Goal: Information Seeking & Learning: Check status

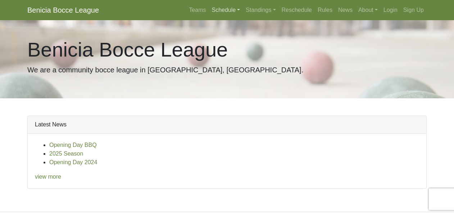
click at [243, 6] on link "Schedule" at bounding box center [226, 10] width 34 height 14
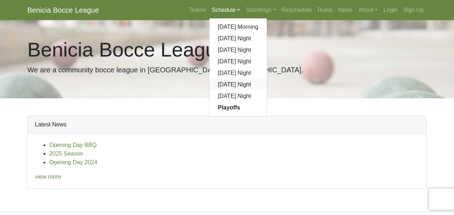
click at [267, 79] on link "[DATE] Night" at bounding box center [238, 85] width 58 height 12
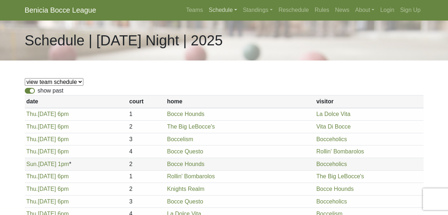
click at [240, 8] on link "Schedule" at bounding box center [223, 10] width 34 height 14
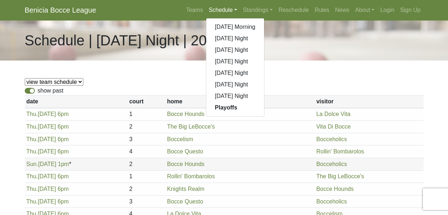
click at [270, 133] on td "Boccelism" at bounding box center [239, 139] width 149 height 13
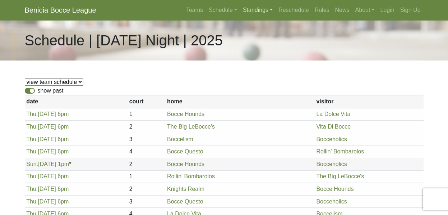
click at [276, 6] on link "Standings" at bounding box center [258, 10] width 36 height 14
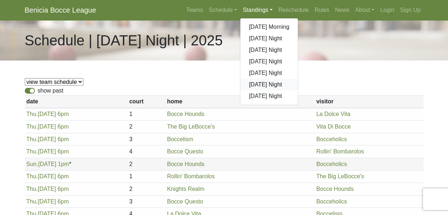
click at [298, 79] on link "[DATE] Night" at bounding box center [270, 85] width 58 height 12
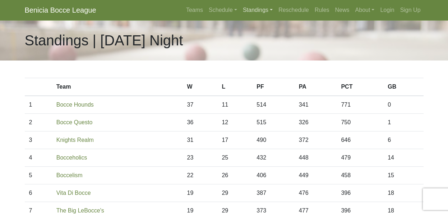
click at [276, 8] on link "Standings" at bounding box center [258, 10] width 36 height 14
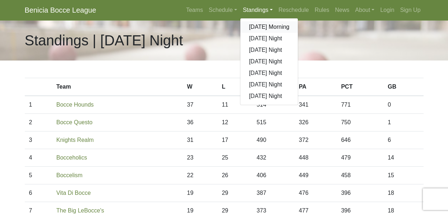
click at [298, 21] on link "[DATE] Morning" at bounding box center [270, 27] width 58 height 12
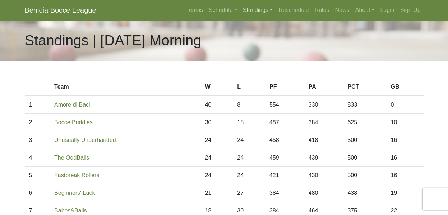
click at [276, 5] on link "Standings" at bounding box center [258, 10] width 36 height 14
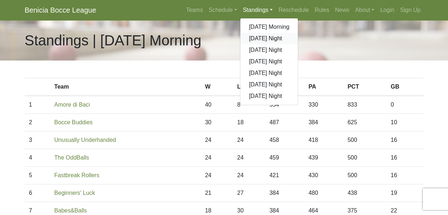
click at [298, 33] on link "[DATE] Night" at bounding box center [270, 39] width 58 height 12
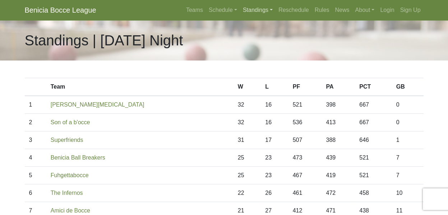
click at [276, 7] on link "Standings" at bounding box center [258, 10] width 36 height 14
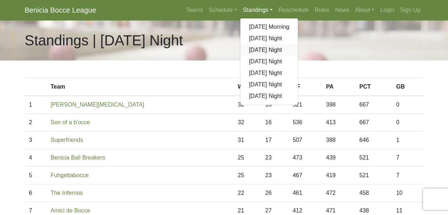
click at [298, 44] on link "[DATE] Night" at bounding box center [270, 50] width 58 height 12
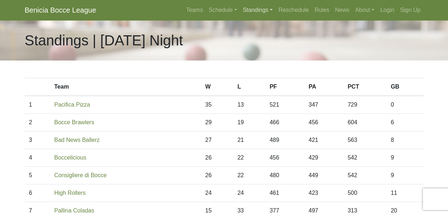
click at [276, 8] on link "Standings" at bounding box center [258, 10] width 36 height 14
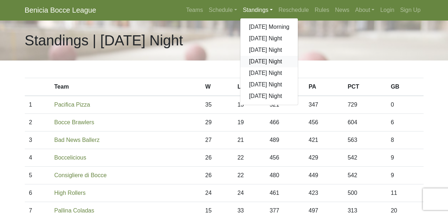
click at [298, 56] on link "[DATE] Night" at bounding box center [270, 62] width 58 height 12
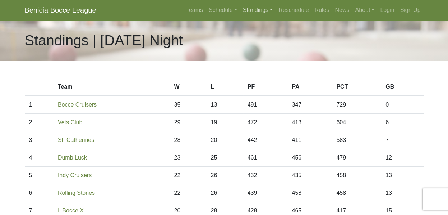
click at [276, 7] on link "Standings" at bounding box center [258, 10] width 36 height 14
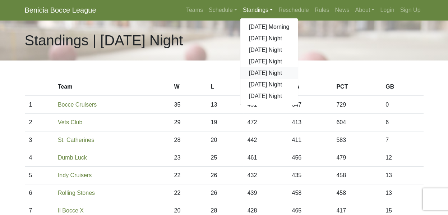
click at [298, 67] on link "[DATE] Night" at bounding box center [270, 73] width 58 height 12
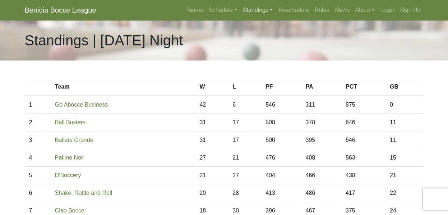
click at [276, 8] on link "Standings" at bounding box center [258, 10] width 36 height 14
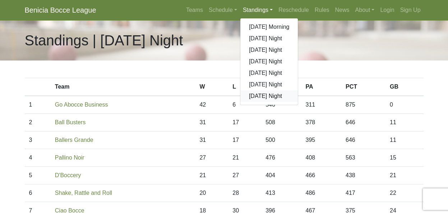
click at [298, 90] on link "[DATE] Night" at bounding box center [270, 96] width 58 height 12
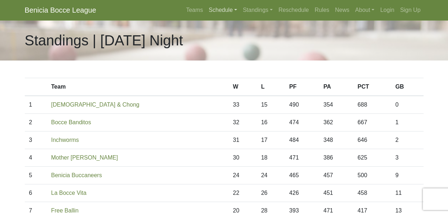
click at [240, 5] on link "Schedule" at bounding box center [223, 10] width 34 height 14
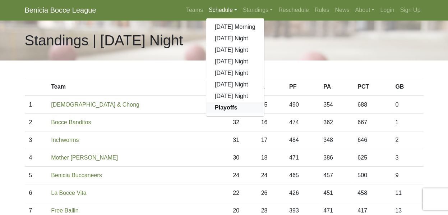
click at [237, 104] on strong "Playoffs" at bounding box center [226, 107] width 22 height 6
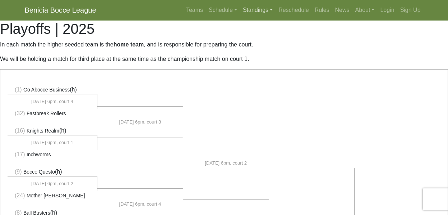
click at [276, 9] on link "Standings" at bounding box center [258, 10] width 36 height 14
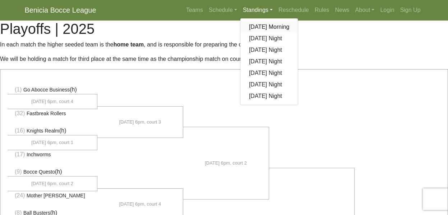
click at [298, 21] on link "[DATE] Morning" at bounding box center [270, 27] width 58 height 12
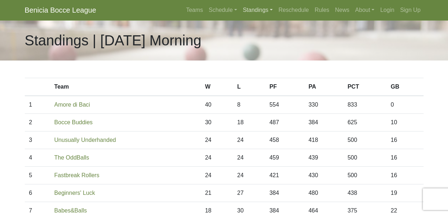
click at [276, 5] on link "Standings" at bounding box center [258, 10] width 36 height 14
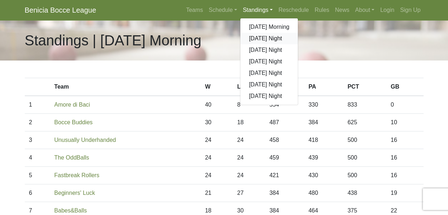
click at [298, 33] on link "[DATE] Night" at bounding box center [270, 39] width 58 height 12
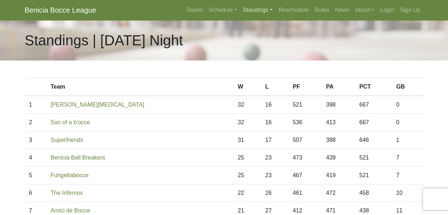
click at [276, 8] on link "Standings" at bounding box center [258, 10] width 36 height 14
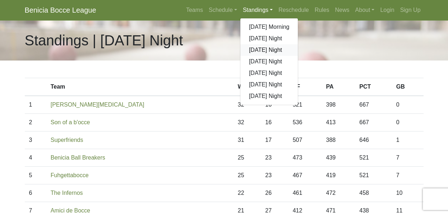
click at [298, 44] on link "[DATE] Night" at bounding box center [270, 50] width 58 height 12
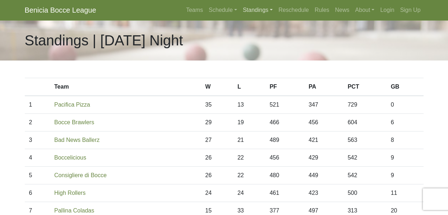
click at [276, 7] on link "Standings" at bounding box center [258, 10] width 36 height 14
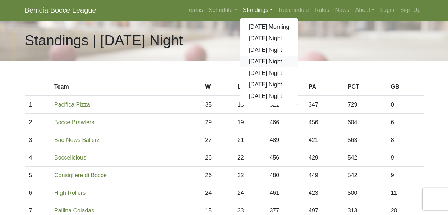
click at [298, 56] on link "[DATE] Night" at bounding box center [270, 62] width 58 height 12
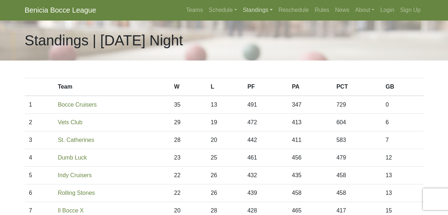
click at [276, 8] on link "Standings" at bounding box center [258, 10] width 36 height 14
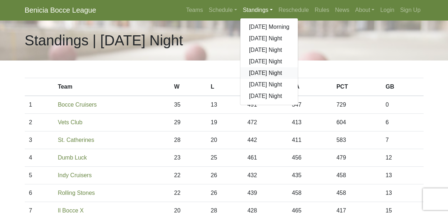
click at [298, 67] on link "[DATE] Night" at bounding box center [270, 73] width 58 height 12
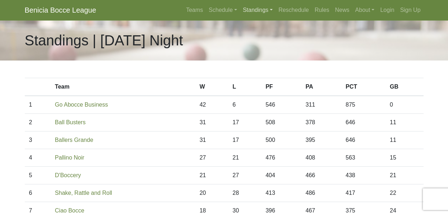
click at [276, 8] on link "Standings" at bounding box center [258, 10] width 36 height 14
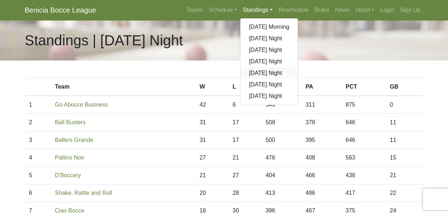
click at [298, 67] on link "[DATE] Night" at bounding box center [270, 73] width 58 height 12
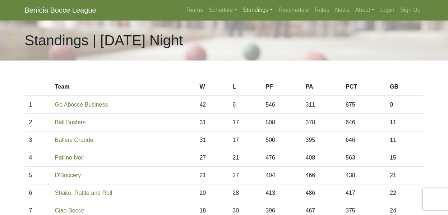
click at [276, 10] on link "Standings" at bounding box center [258, 10] width 36 height 14
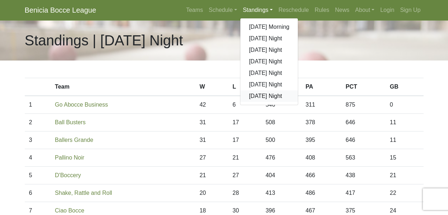
click at [298, 90] on link "[DATE] Night" at bounding box center [270, 96] width 58 height 12
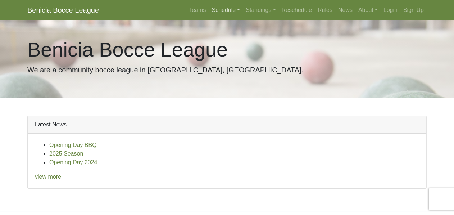
click at [243, 6] on link "Schedule" at bounding box center [226, 10] width 34 height 14
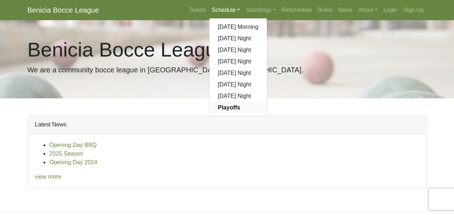
click at [240, 104] on strong "Playoffs" at bounding box center [229, 107] width 22 height 6
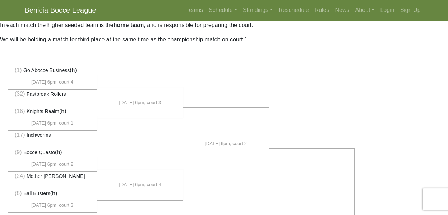
scroll to position [36, 0]
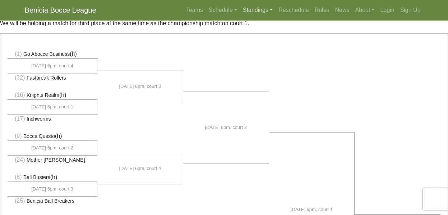
click at [276, 7] on link "Standings" at bounding box center [258, 10] width 36 height 14
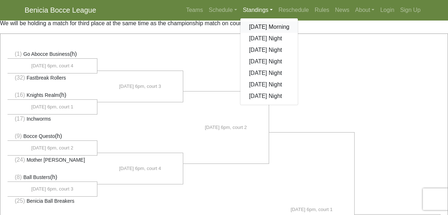
click at [298, 21] on link "[DATE] Morning" at bounding box center [270, 27] width 58 height 12
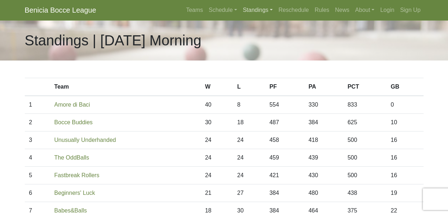
click at [276, 8] on link "Standings" at bounding box center [258, 10] width 36 height 14
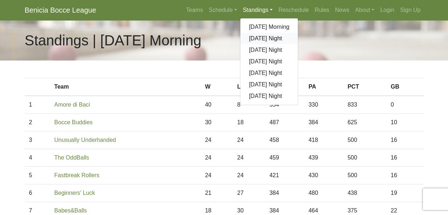
click at [298, 33] on link "[DATE] Night" at bounding box center [270, 39] width 58 height 12
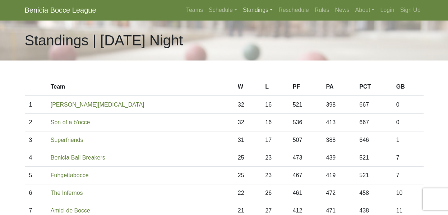
click at [276, 9] on link "Standings" at bounding box center [258, 10] width 36 height 14
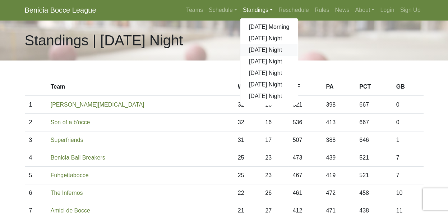
click at [298, 44] on link "[DATE] Night" at bounding box center [270, 50] width 58 height 12
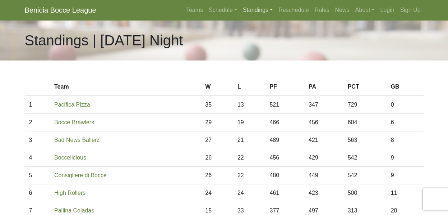
click at [276, 5] on link "Standings" at bounding box center [258, 10] width 36 height 14
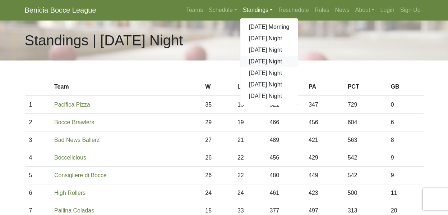
click at [298, 56] on link "[DATE] Night" at bounding box center [270, 62] width 58 height 12
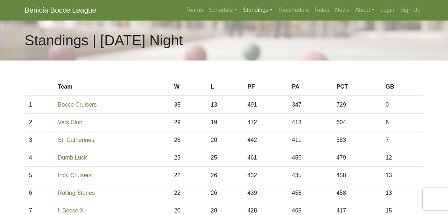
click at [276, 7] on link "Standings" at bounding box center [258, 10] width 36 height 14
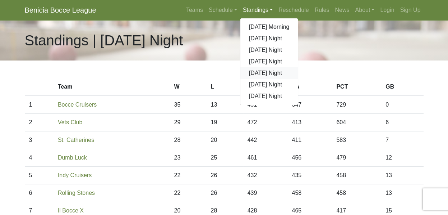
click at [298, 67] on link "[DATE] Night" at bounding box center [270, 73] width 58 height 12
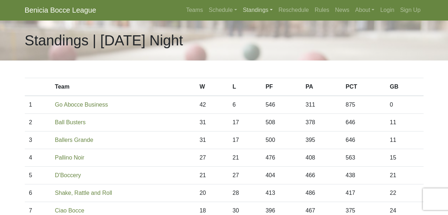
click at [276, 7] on link "Standings" at bounding box center [258, 10] width 36 height 14
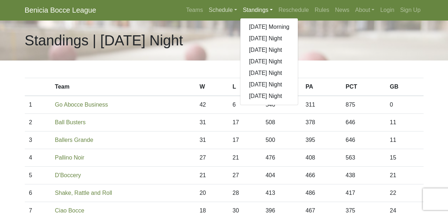
click at [240, 8] on link "Schedule" at bounding box center [223, 10] width 34 height 14
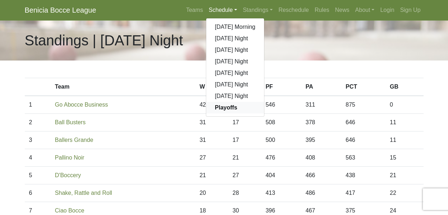
click at [237, 104] on strong "Playoffs" at bounding box center [226, 107] width 22 height 6
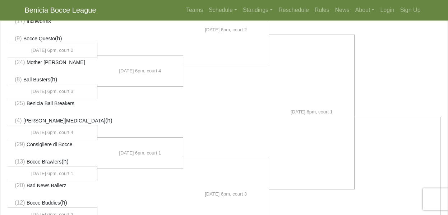
scroll to position [144, 0]
